Goal: Information Seeking & Learning: Learn about a topic

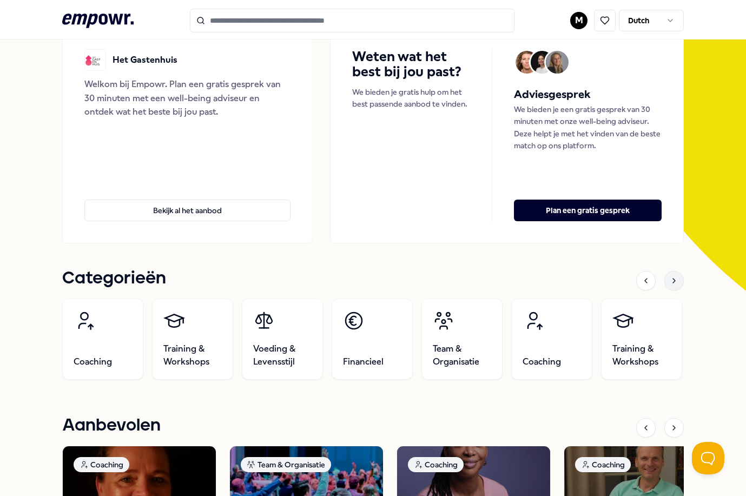
click at [665, 283] on div at bounding box center [674, 280] width 19 height 19
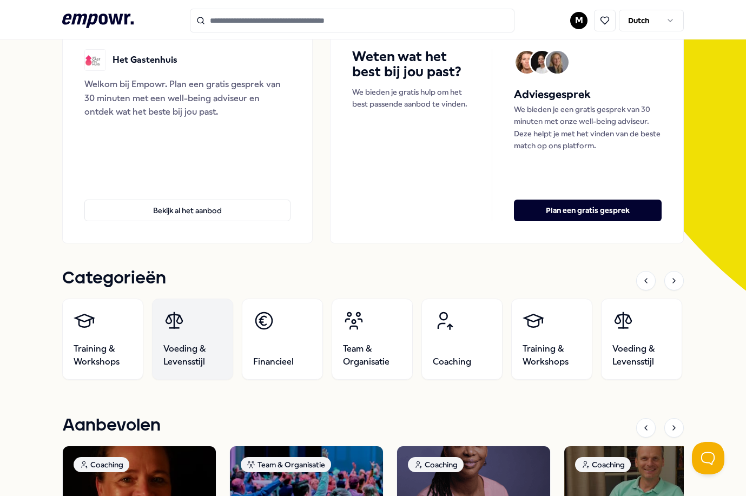
click at [208, 337] on link "Voeding & Levensstijl" at bounding box center [192, 339] width 81 height 81
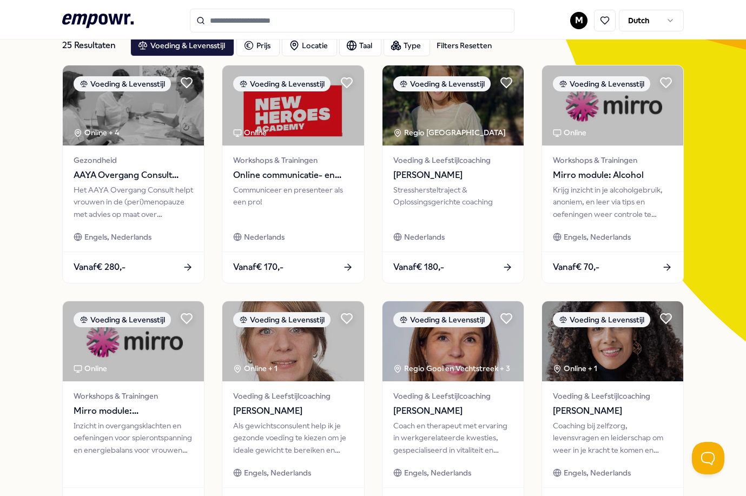
click at [231, 19] on input "Search for products, categories or subcategories" at bounding box center [352, 21] width 325 height 24
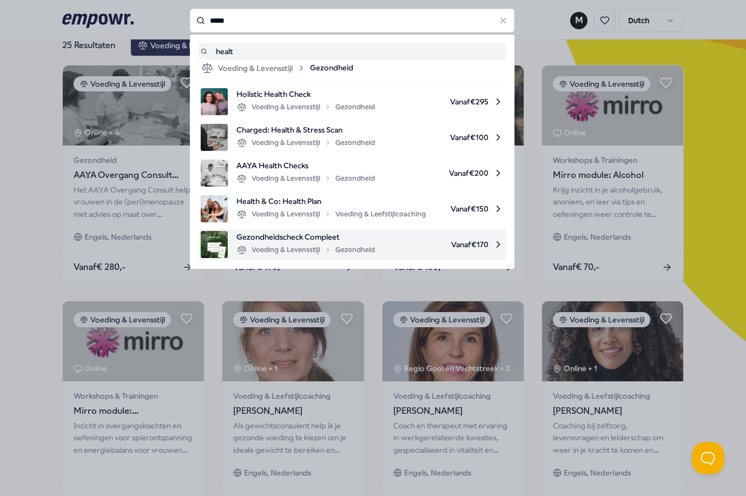
click at [301, 240] on span "Gezondheidscheck Compleet" at bounding box center [306, 237] width 139 height 12
type input "*****"
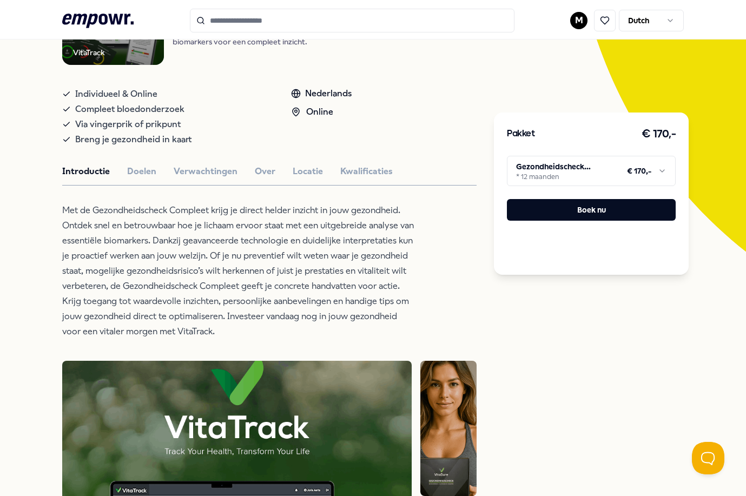
scroll to position [163, 0]
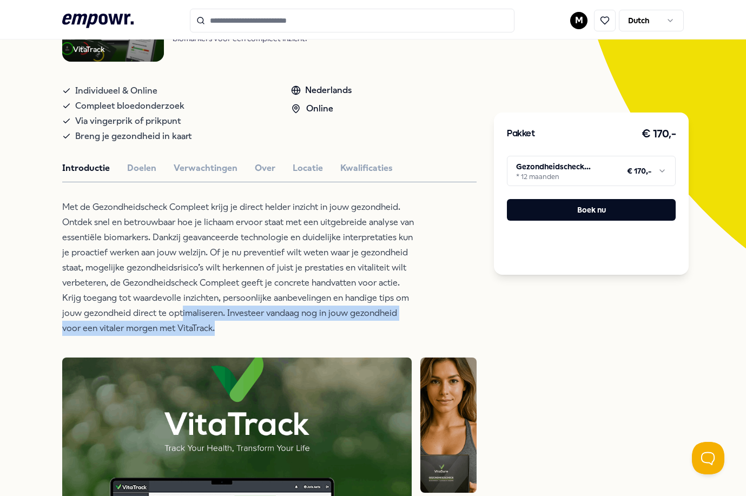
drag, startPoint x: 272, startPoint y: 330, endPoint x: 247, endPoint y: 318, distance: 27.6
click at [247, 318] on p "Met de Gezondheidscheck Compleet krijg je direct helder inzicht in jouw gezondh…" at bounding box center [238, 268] width 352 height 136
drag, startPoint x: 247, startPoint y: 318, endPoint x: 211, endPoint y: 298, distance: 41.4
click at [211, 298] on p "Met de Gezondheidscheck Compleet krijg je direct helder inzicht in jouw gezondh…" at bounding box center [238, 268] width 352 height 136
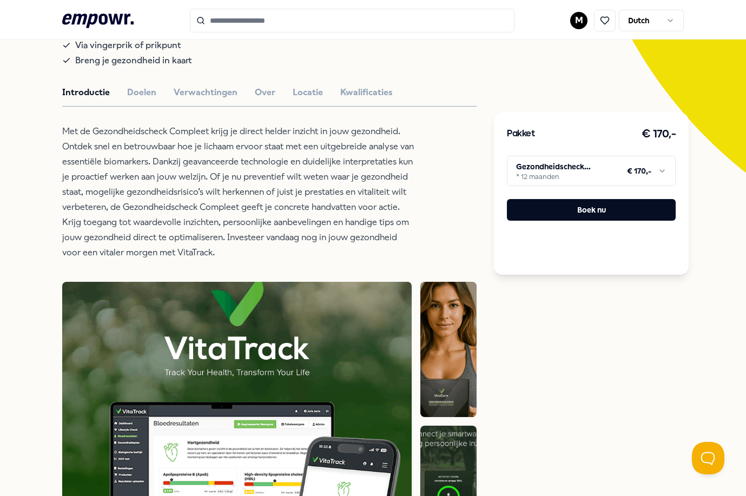
scroll to position [238, 0]
click at [145, 92] on button "Doelen" at bounding box center [141, 93] width 29 height 14
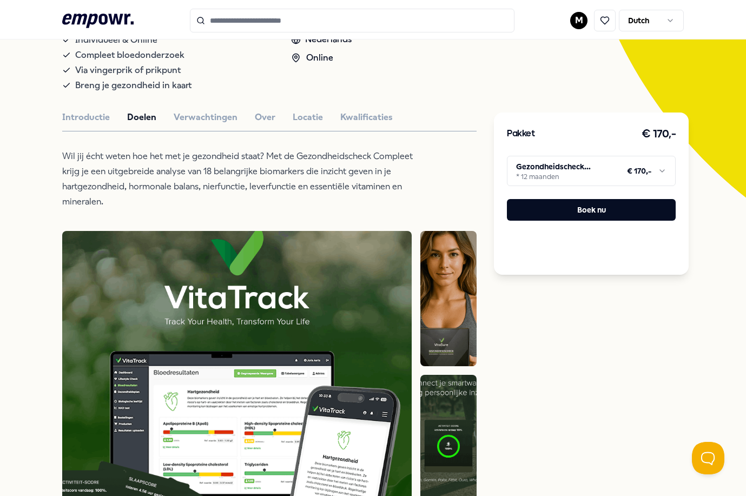
scroll to position [210, 0]
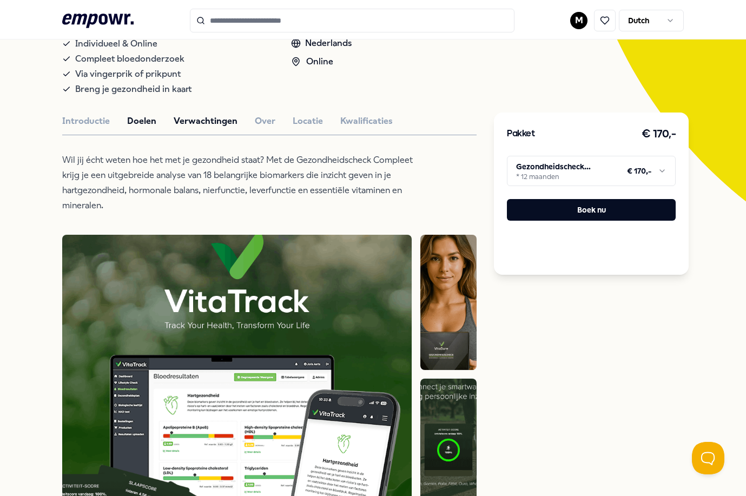
click at [214, 116] on button "Verwachtingen" at bounding box center [206, 121] width 64 height 14
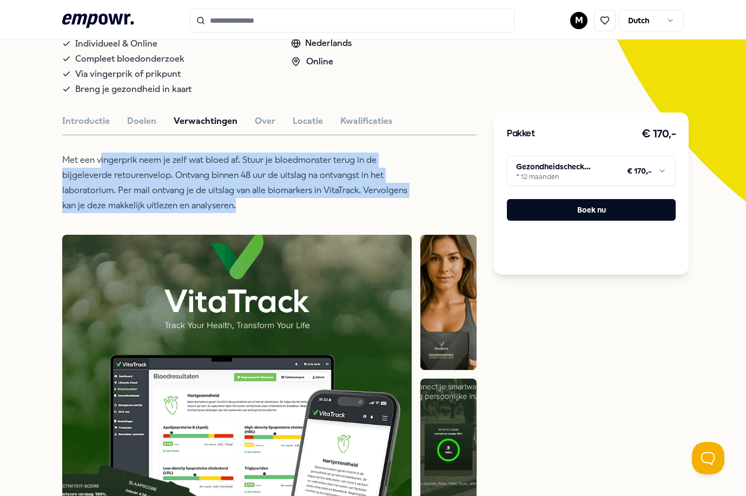
drag, startPoint x: 140, startPoint y: 155, endPoint x: 301, endPoint y: 206, distance: 168.8
click at [301, 206] on p "Met een vingerprik neem je zelf wat bloed af. Stuur je bloedmonster terug in de…" at bounding box center [238, 183] width 352 height 61
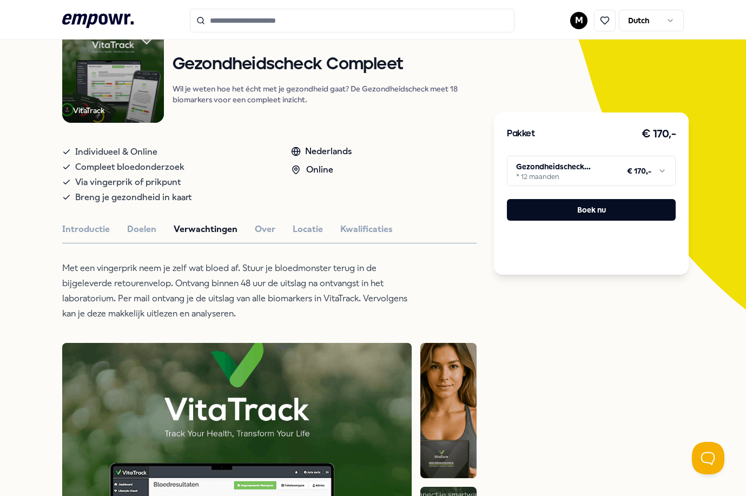
scroll to position [0, 0]
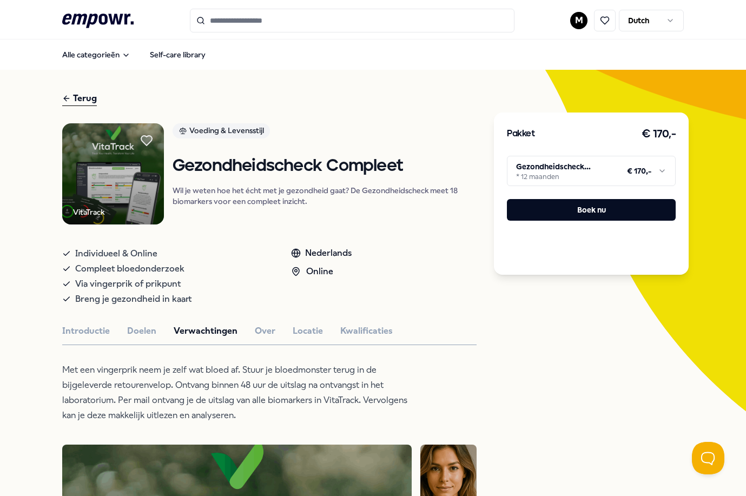
click at [281, 22] on input "Search for products, categories or subcategories" at bounding box center [352, 21] width 325 height 24
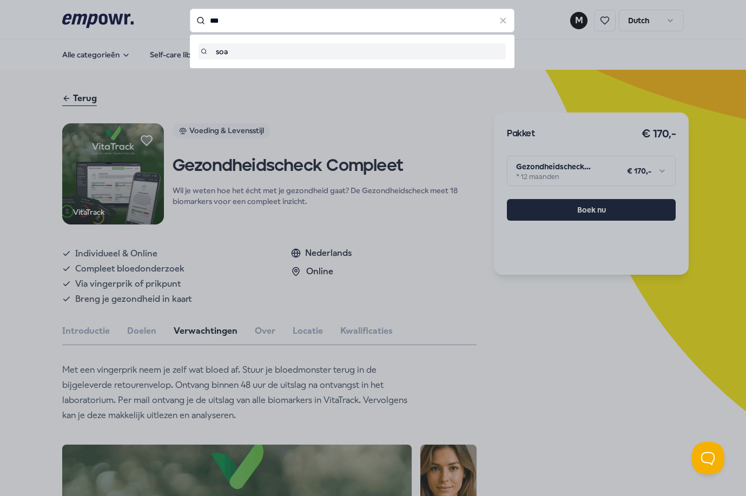
type input "***"
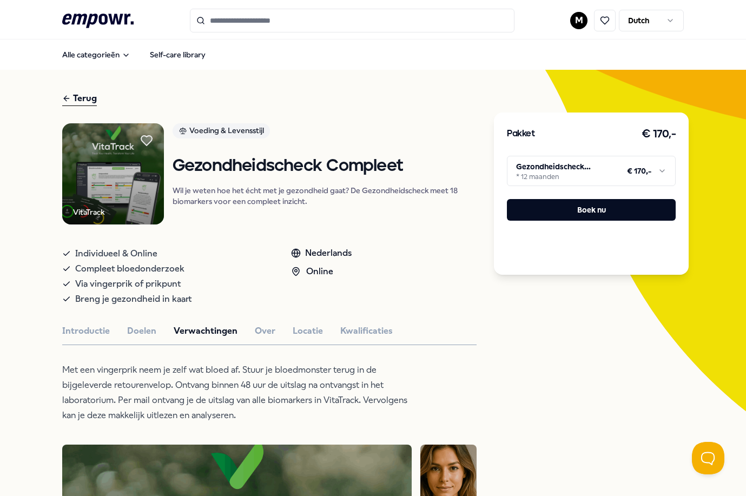
type input "***"
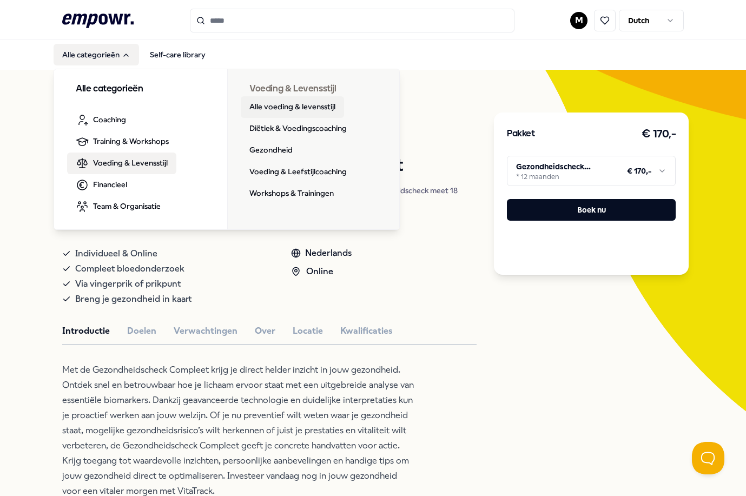
click at [312, 107] on link "Alle voeding & levensstijl" at bounding box center [292, 107] width 103 height 22
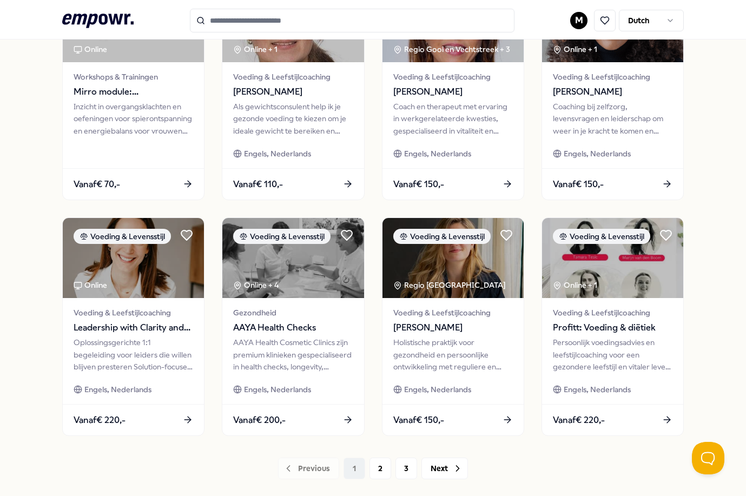
scroll to position [389, 0]
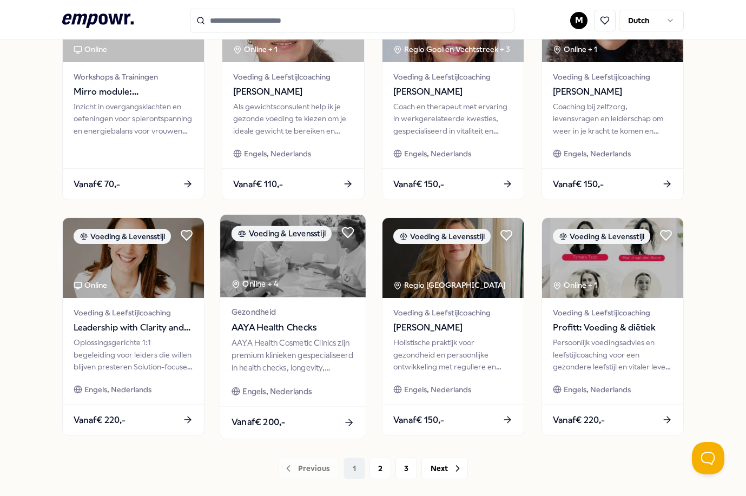
click at [319, 366] on div "AAYA Health Cosmetic Clinics zijn premium klinieken gespecialiseerd in health c…" at bounding box center [293, 355] width 123 height 37
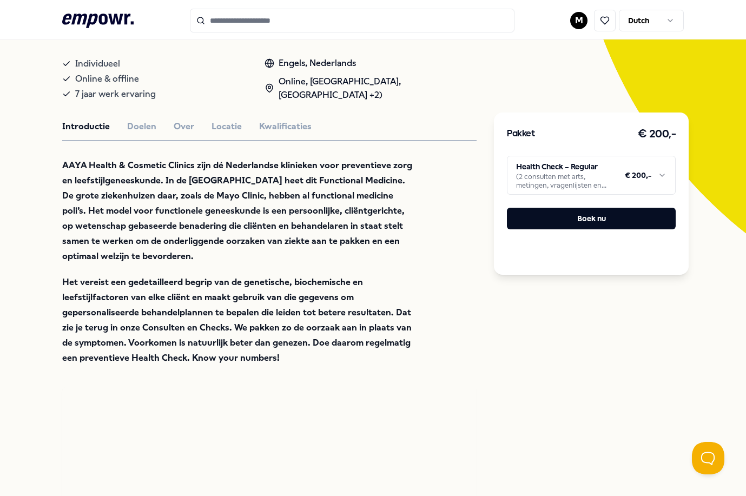
scroll to position [177, 0]
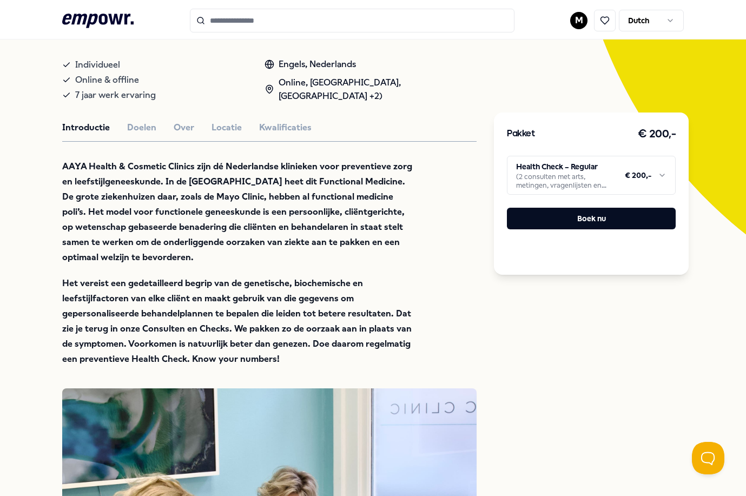
click at [577, 186] on html ".empowr-logo_svg__cls-1{fill:#03032f} M Dutch Alle categorieën Self-care librar…" at bounding box center [373, 248] width 746 height 496
click at [140, 129] on html ".empowr-logo_svg__cls-1{fill:#03032f} M Dutch Alle categorieën Self-care librar…" at bounding box center [373, 248] width 746 height 496
click at [140, 129] on button "Doelen" at bounding box center [141, 128] width 29 height 14
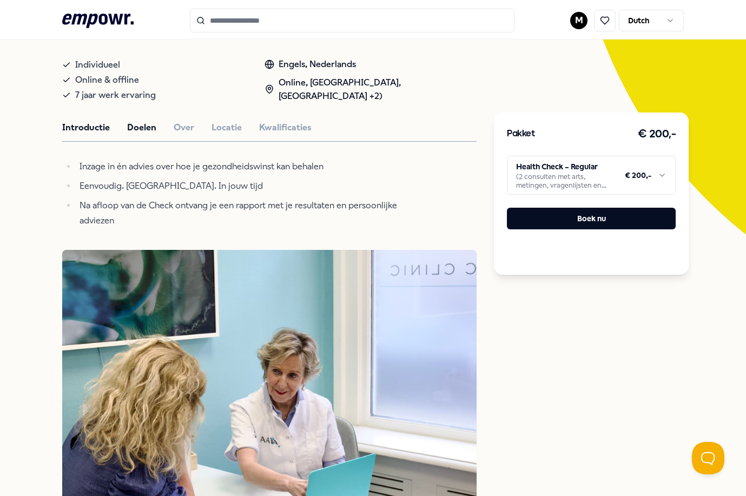
click at [107, 127] on button "Introductie" at bounding box center [86, 128] width 48 height 14
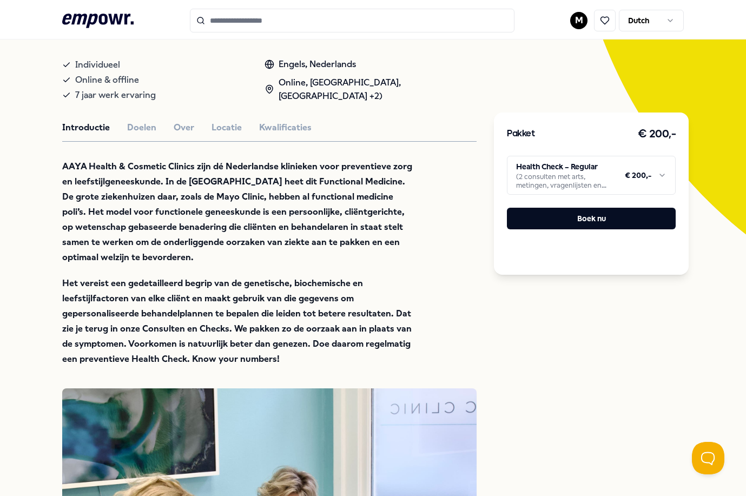
click at [128, 121] on button "Doelen" at bounding box center [141, 128] width 29 height 14
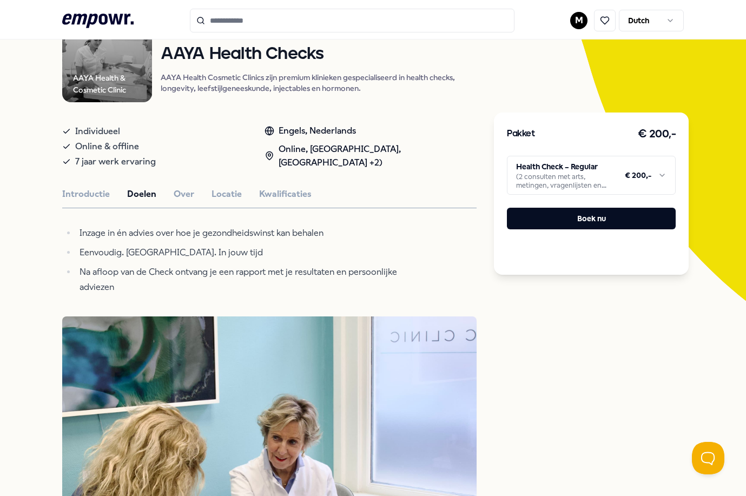
scroll to position [110, 0]
click at [184, 194] on button "Over" at bounding box center [184, 195] width 21 height 14
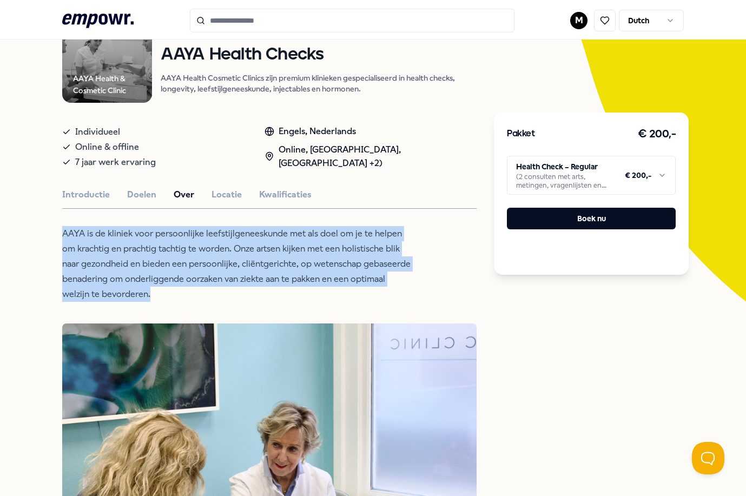
drag, startPoint x: 173, startPoint y: 287, endPoint x: 55, endPoint y: 231, distance: 130.3
click at [228, 290] on p "AAYA is de kliniek voor persoonlijke leefstijlgeneeskunde met als doel om je te…" at bounding box center [238, 264] width 352 height 76
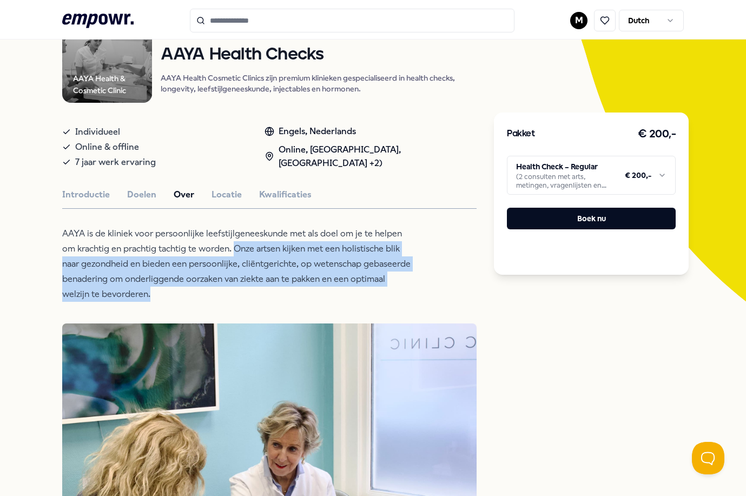
drag, startPoint x: 220, startPoint y: 245, endPoint x: 273, endPoint y: 287, distance: 67.9
click at [273, 287] on p "AAYA is de kliniek voor persoonlijke leefstijlgeneeskunde met als doel om je te…" at bounding box center [238, 264] width 352 height 76
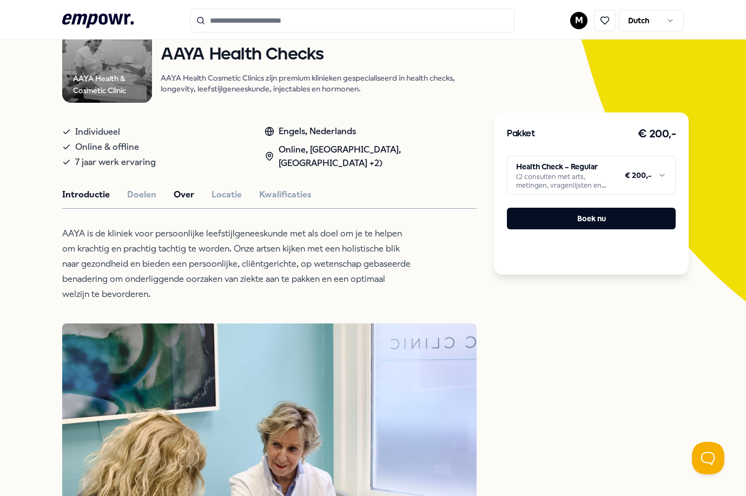
click at [96, 193] on button "Introductie" at bounding box center [86, 195] width 48 height 14
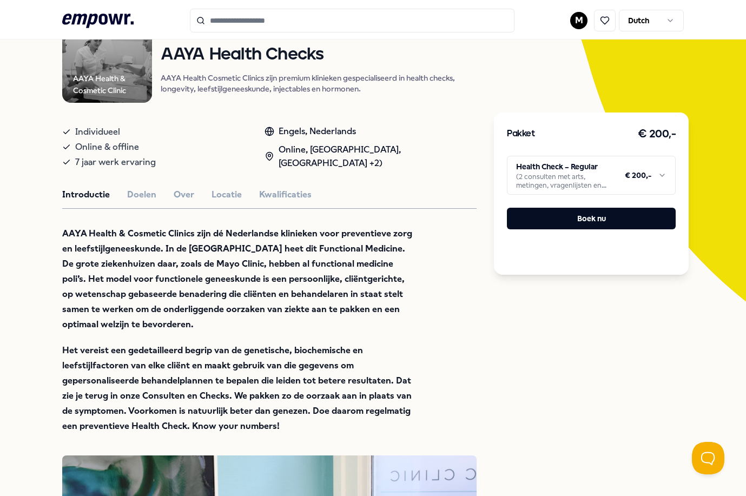
click at [569, 180] on html ".empowr-logo_svg__cls-1{fill:#03032f} M Dutch Alle categorieën Self-care librar…" at bounding box center [373, 248] width 746 height 496
click at [610, 181] on html ".empowr-logo_svg__cls-1{fill:#03032f} M Dutch Alle categorieën Self-care librar…" at bounding box center [373, 248] width 746 height 496
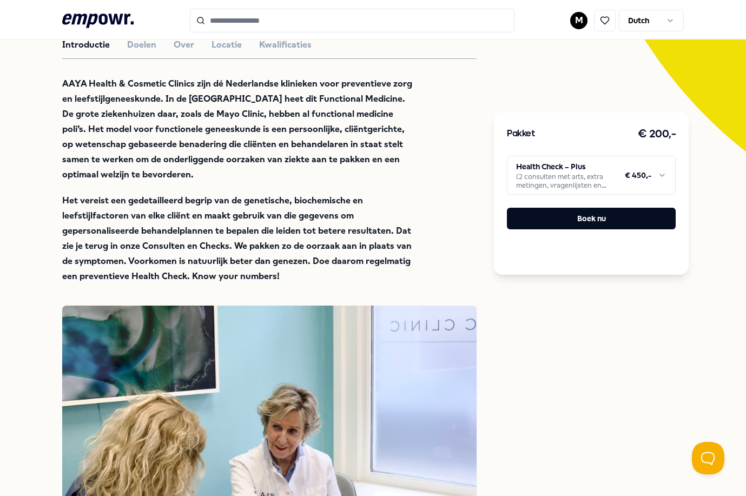
scroll to position [258, 0]
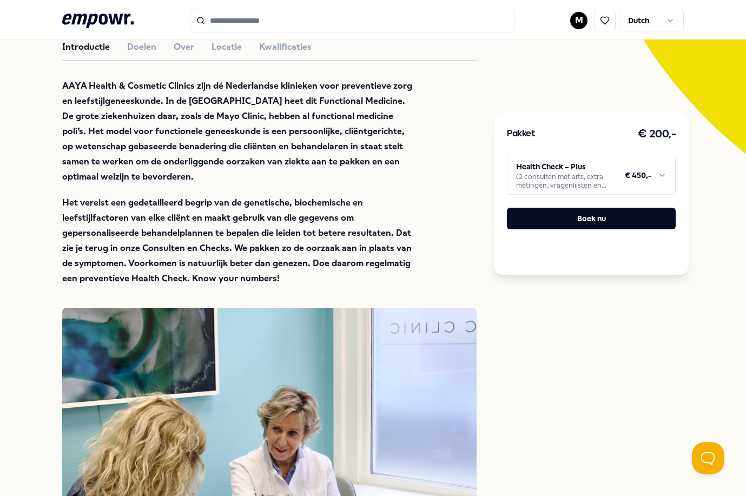
click at [578, 183] on html ".empowr-logo_svg__cls-1{fill:#03032f} M Dutch Alle categorieën Self-care librar…" at bounding box center [373, 248] width 746 height 496
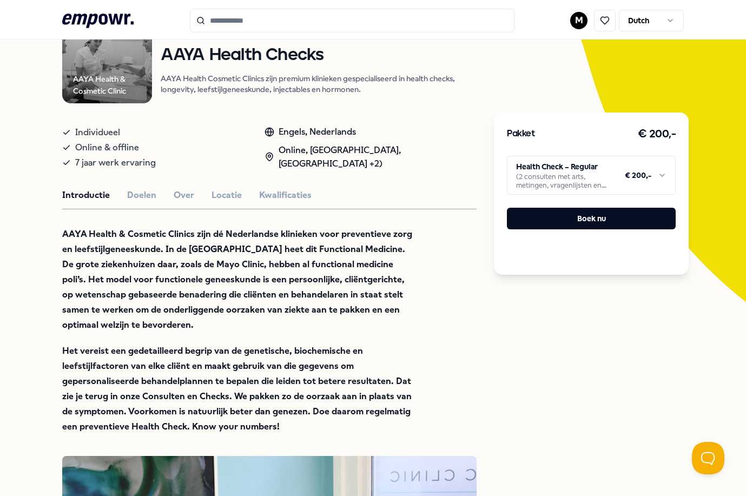
scroll to position [0, 0]
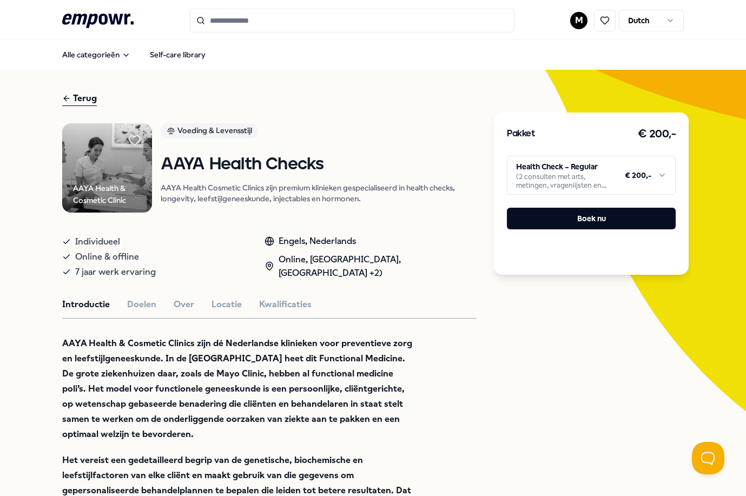
click at [78, 97] on div "Terug" at bounding box center [79, 98] width 35 height 15
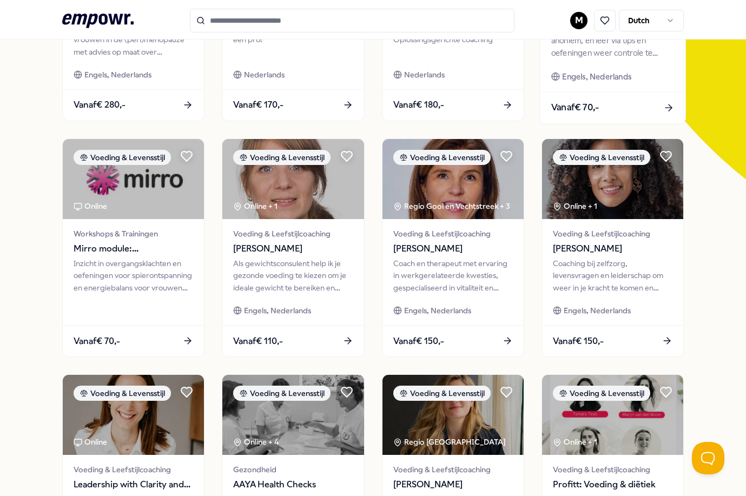
scroll to position [449, 0]
